Goal: Task Accomplishment & Management: Use online tool/utility

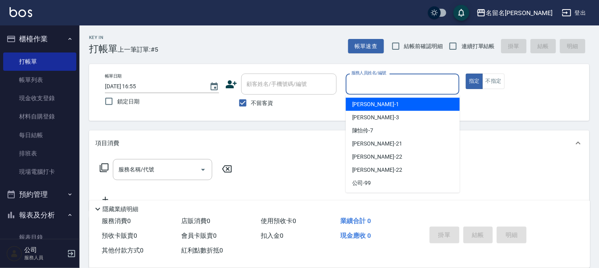
click at [366, 83] on input "服務人員姓名/編號" at bounding box center [402, 84] width 107 height 14
click at [370, 100] on span "[PERSON_NAME]-1" at bounding box center [375, 104] width 47 height 8
type input "[PERSON_NAME]-1"
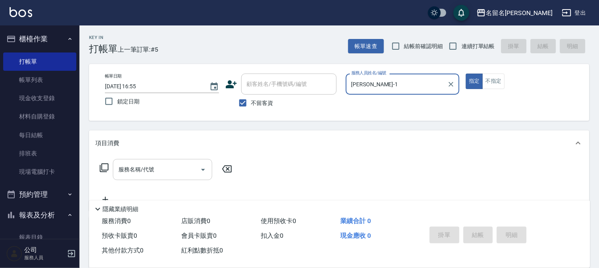
click at [118, 171] on input "服務名稱/代號" at bounding box center [156, 170] width 80 height 14
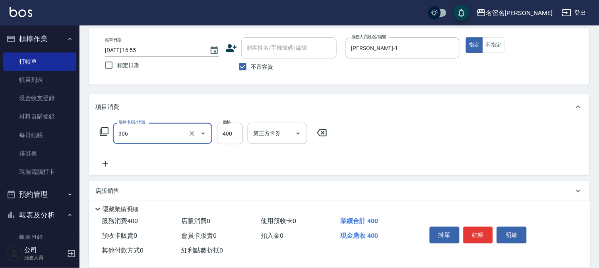
scroll to position [88, 0]
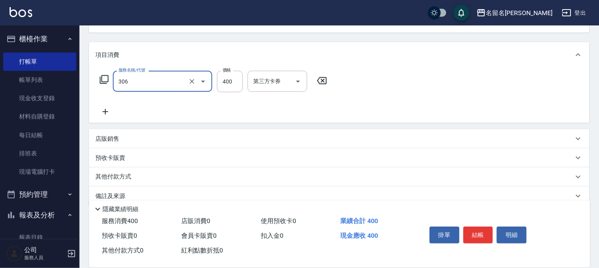
type input "單剪(306)"
click at [105, 116] on div "服務名稱/代號 單剪(306) 服務名稱/代號 價格 400 價格 第三方卡券 第三方卡券" at bounding box center [339, 95] width 500 height 55
click at [101, 112] on icon at bounding box center [105, 112] width 20 height 10
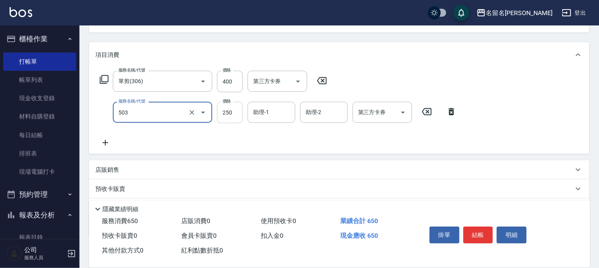
type input "指定洗髮(503)"
click at [233, 113] on input "250" at bounding box center [230, 112] width 26 height 21
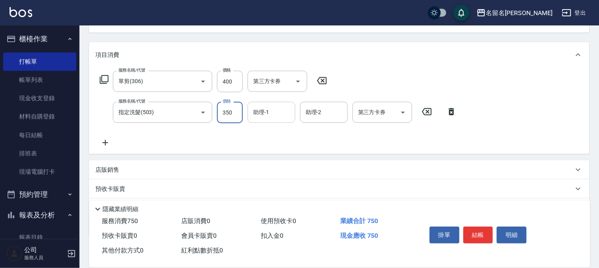
type input "350"
click at [269, 117] on input "助理-1" at bounding box center [271, 112] width 41 height 14
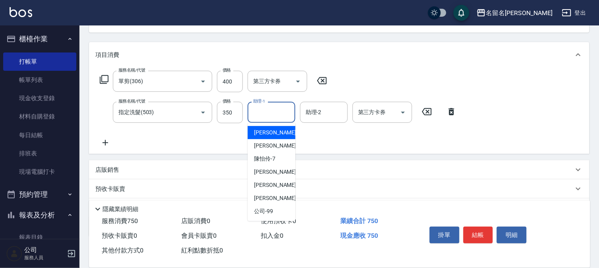
click at [269, 129] on span "[PERSON_NAME]-1" at bounding box center [277, 132] width 47 height 8
type input "[PERSON_NAME]-1"
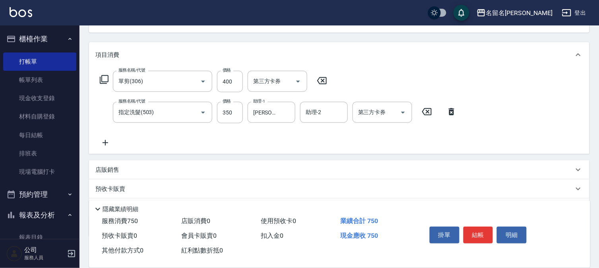
click at [108, 142] on icon at bounding box center [106, 143] width 6 height 6
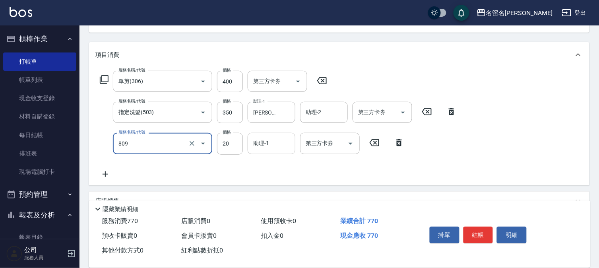
type input "潤絲(809)"
click at [278, 148] on input "助理-1" at bounding box center [271, 143] width 41 height 14
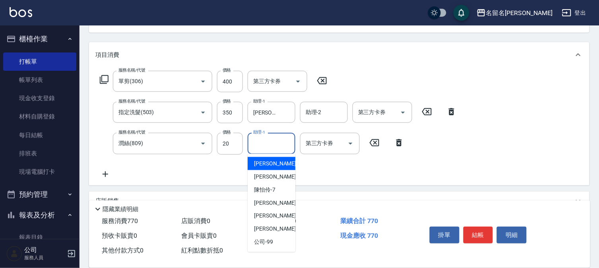
click at [281, 160] on div "[PERSON_NAME]-1" at bounding box center [272, 163] width 48 height 13
type input "[PERSON_NAME]-1"
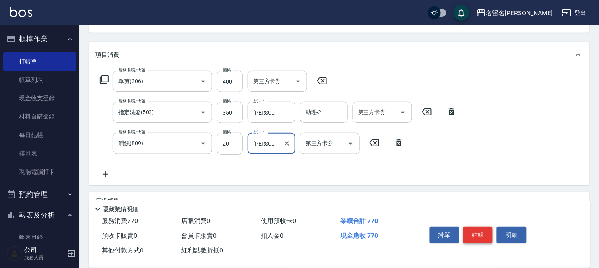
click at [464, 230] on button "結帳" at bounding box center [478, 234] width 30 height 17
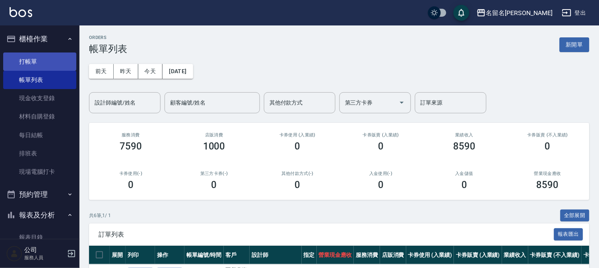
click at [25, 62] on link "打帳單" at bounding box center [39, 61] width 73 height 18
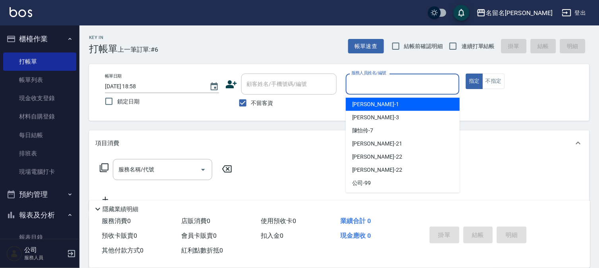
click at [410, 83] on input "服務人員姓名/編號" at bounding box center [402, 84] width 107 height 14
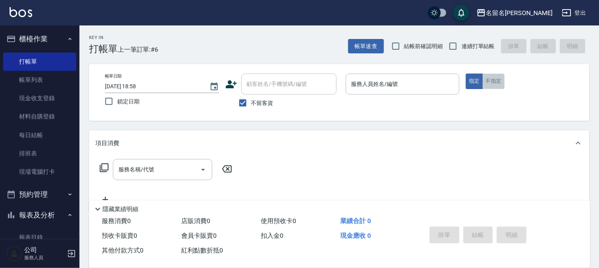
click at [501, 76] on button "不指定" at bounding box center [493, 81] width 22 height 15
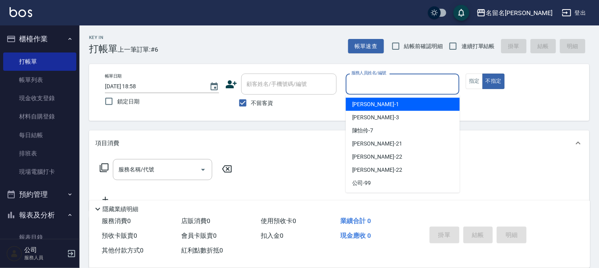
click at [408, 90] on input "服務人員姓名/編號" at bounding box center [402, 84] width 107 height 14
type input "[PERSON_NAME]-7"
type button "false"
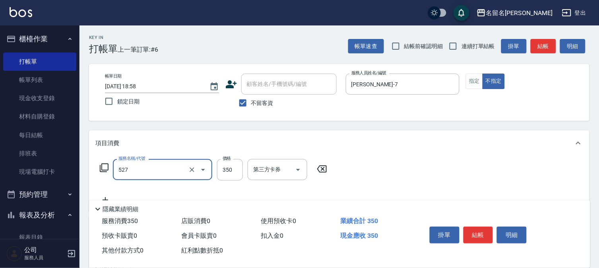
type input "頭皮養護A(527)"
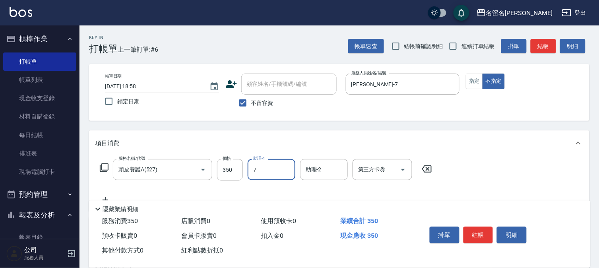
type input "[PERSON_NAME]-7"
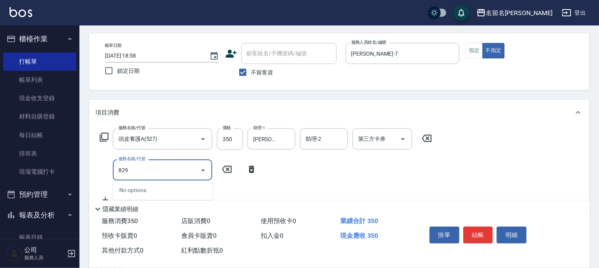
scroll to position [44, 0]
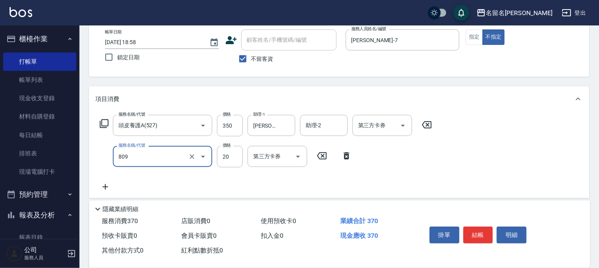
type input "潤絲(809)"
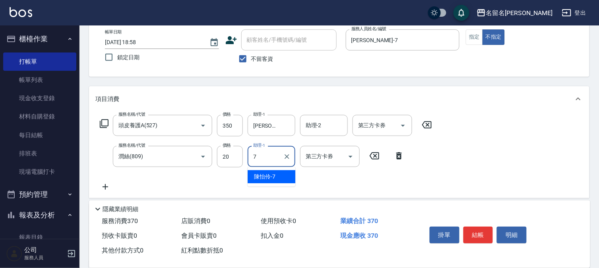
type input "[PERSON_NAME]-7"
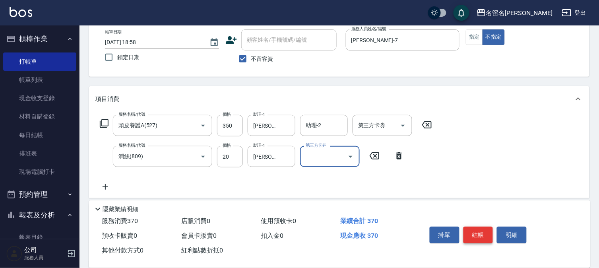
click at [482, 231] on button "結帳" at bounding box center [478, 234] width 30 height 17
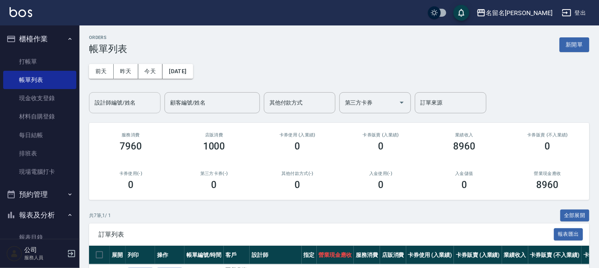
click at [117, 99] on input "設計師編號/姓名" at bounding box center [125, 103] width 64 height 14
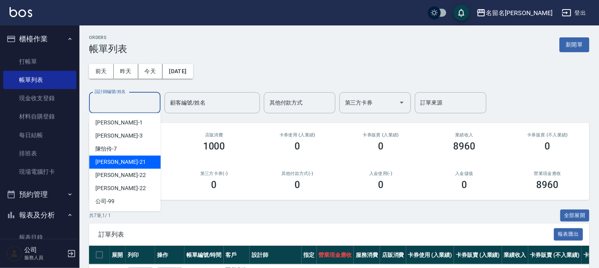
drag, startPoint x: 142, startPoint y: 155, endPoint x: 146, endPoint y: 153, distance: 4.1
click at [146, 153] on ul "[PERSON_NAME]-1 [PERSON_NAME]-3 [PERSON_NAME]-7 [PERSON_NAME] -21 [PERSON_NAME]…" at bounding box center [125, 162] width 72 height 98
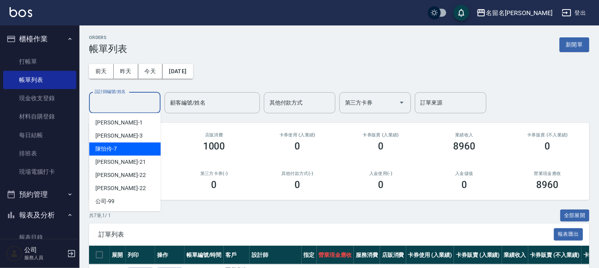
click at [145, 145] on div "[PERSON_NAME]-7" at bounding box center [125, 148] width 72 height 13
type input "[PERSON_NAME]-7"
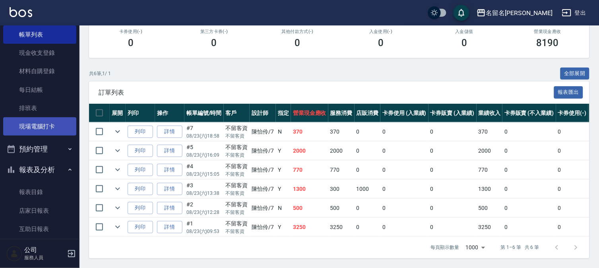
scroll to position [88, 0]
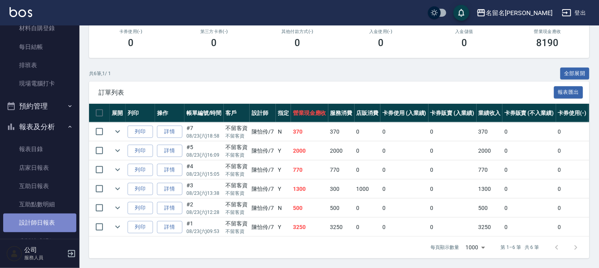
click at [50, 219] on link "設計師日報表" at bounding box center [39, 222] width 73 height 18
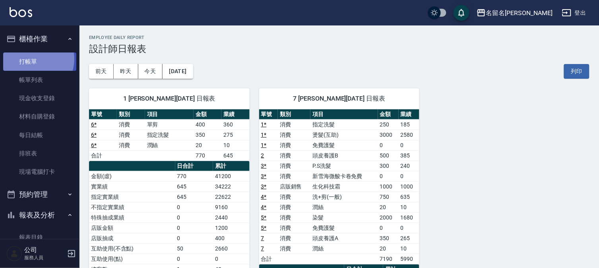
click at [34, 59] on link "打帳單" at bounding box center [39, 61] width 73 height 18
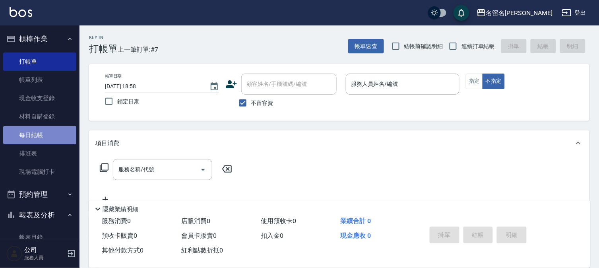
click at [48, 134] on link "每日結帳" at bounding box center [39, 135] width 73 height 18
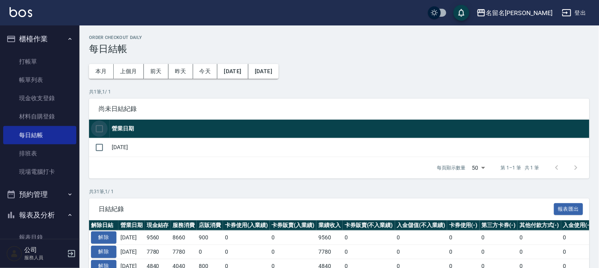
click at [102, 128] on input "checkbox" at bounding box center [99, 128] width 17 height 17
checkbox input "true"
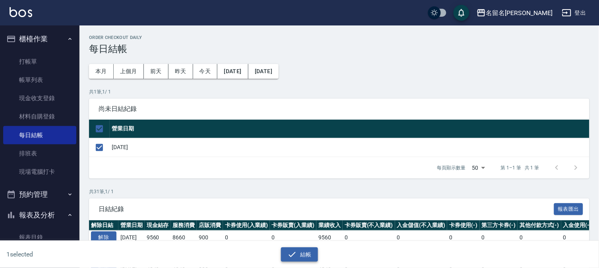
click at [297, 256] on button "結帳" at bounding box center [299, 254] width 37 height 15
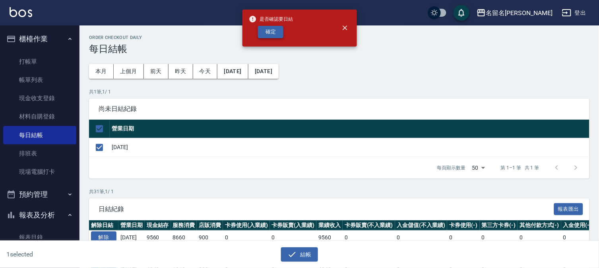
click at [266, 29] on button "確定" at bounding box center [270, 32] width 25 height 12
checkbox input "false"
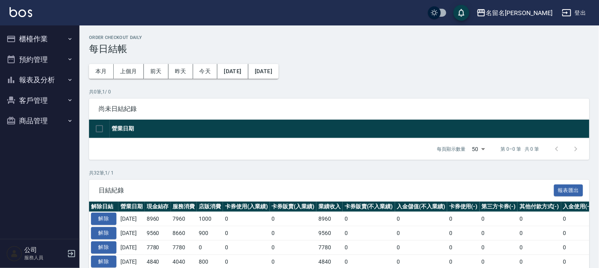
click at [38, 81] on button "報表及分析" at bounding box center [39, 80] width 73 height 21
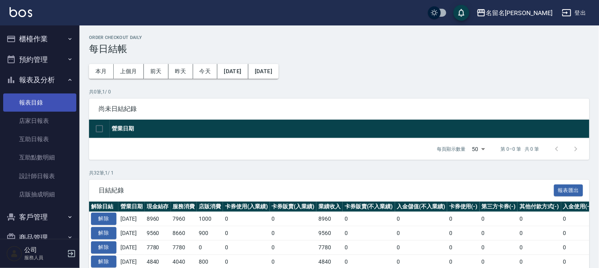
click at [41, 105] on link "報表目錄" at bounding box center [39, 102] width 73 height 18
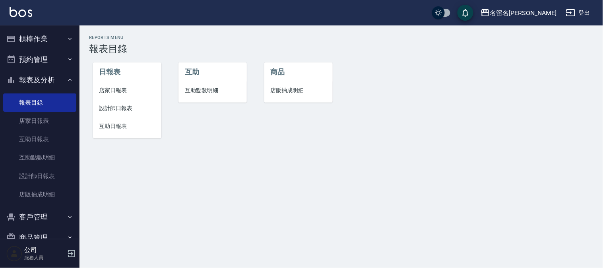
click at [111, 88] on span "店家日報表" at bounding box center [127, 90] width 56 height 8
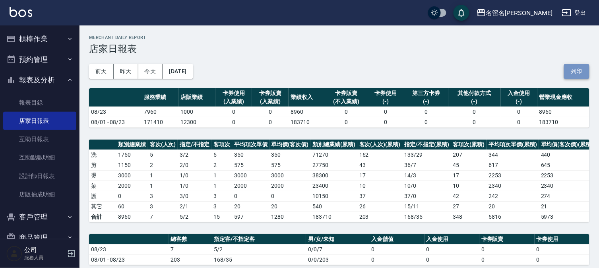
click at [571, 68] on button "列印" at bounding box center [576, 71] width 25 height 15
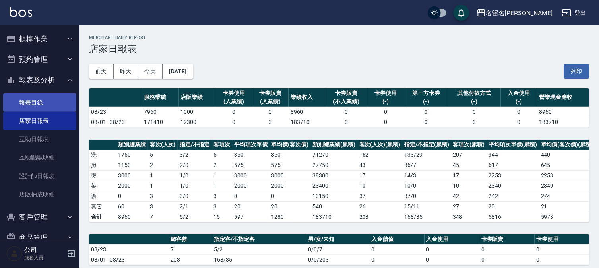
click at [36, 104] on link "報表目錄" at bounding box center [39, 102] width 73 height 18
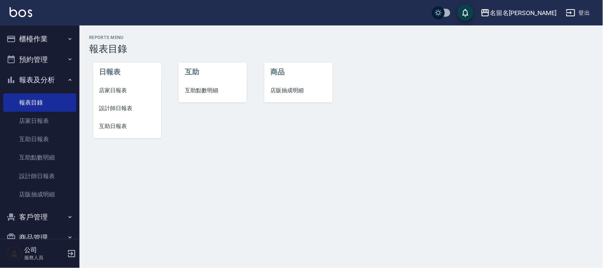
click at [112, 105] on span "設計師日報表" at bounding box center [127, 108] width 56 height 8
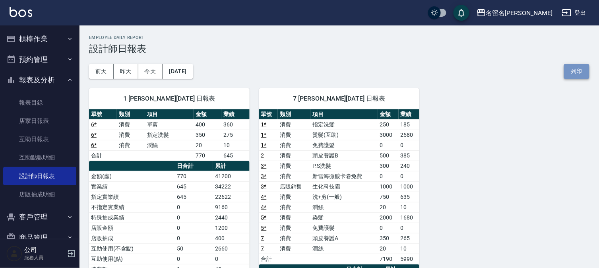
click at [570, 72] on button "列印" at bounding box center [576, 71] width 25 height 15
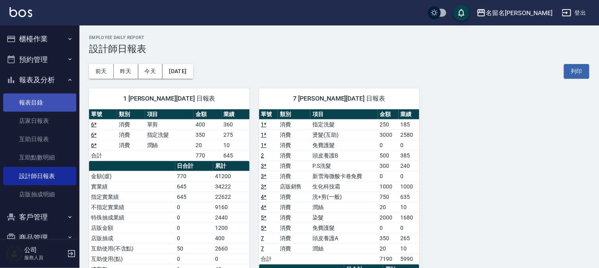
click at [32, 104] on link "報表目錄" at bounding box center [39, 102] width 73 height 18
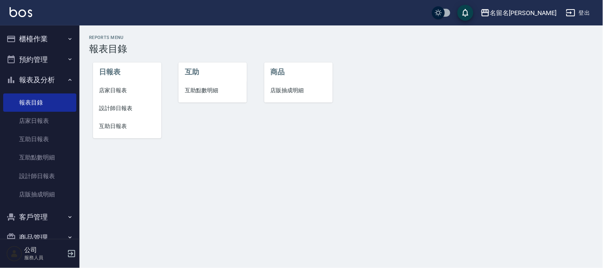
click at [110, 123] on span "互助日報表" at bounding box center [127, 126] width 56 height 8
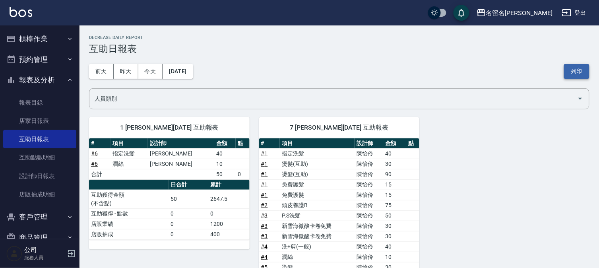
click at [580, 70] on button "列印" at bounding box center [576, 71] width 25 height 15
